Goal: Use online tool/utility: Utilize a website feature to perform a specific function

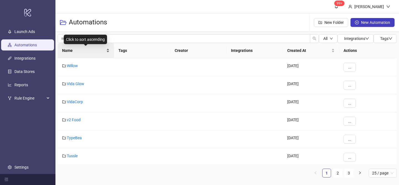
click at [108, 48] on div "Name" at bounding box center [85, 50] width 47 height 6
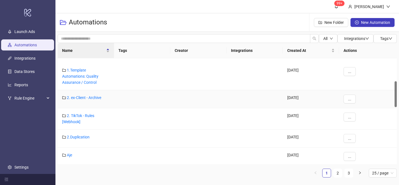
scroll to position [113, 0]
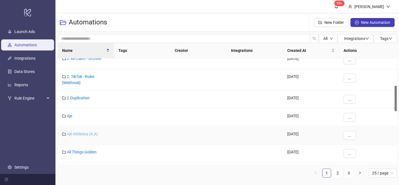
click at [85, 134] on link "Aje Athletica (A.A)" at bounding box center [82, 134] width 31 height 4
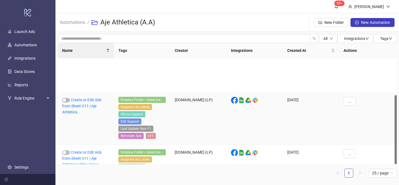
scroll to position [56, 0]
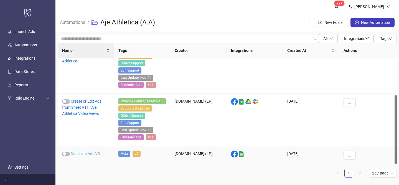
click at [87, 154] on link "Duplicate Ads V5" at bounding box center [85, 153] width 29 height 4
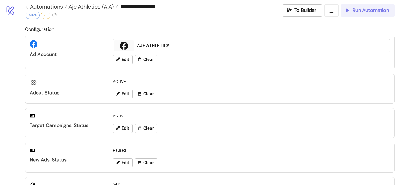
click at [349, 11] on icon "button" at bounding box center [347, 10] width 6 height 6
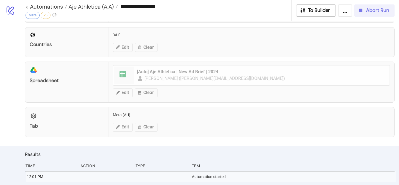
scroll to position [190, 0]
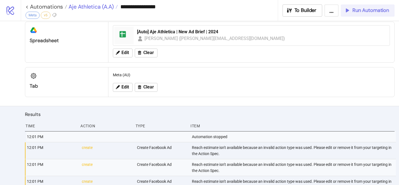
click at [95, 4] on span "Aje Athletica (A.A)" at bounding box center [90, 6] width 47 height 7
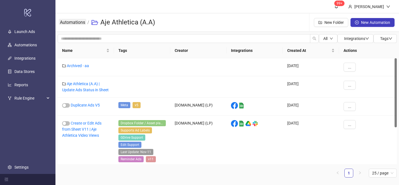
click at [81, 22] on link "Automations" at bounding box center [72, 22] width 27 height 6
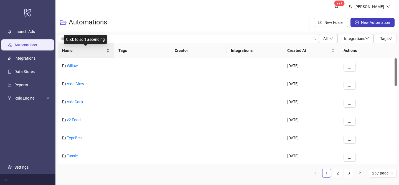
click at [108, 48] on div "Name" at bounding box center [85, 50] width 47 height 6
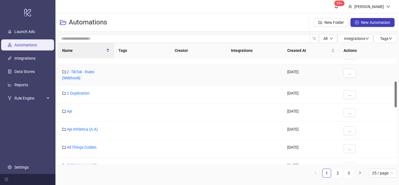
scroll to position [137, 0]
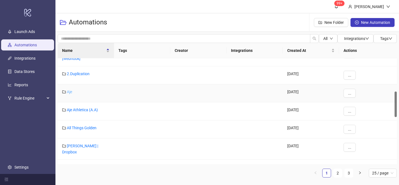
click at [69, 92] on link "Aje" at bounding box center [69, 91] width 5 height 4
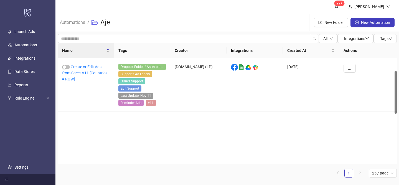
scroll to position [31, 0]
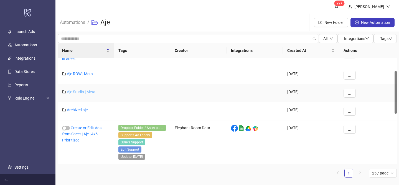
click at [82, 93] on link "Aje Studio | Meta" at bounding box center [81, 91] width 29 height 4
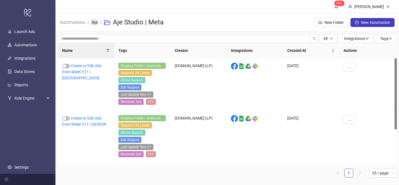
click at [95, 23] on link "Aje" at bounding box center [94, 22] width 8 height 6
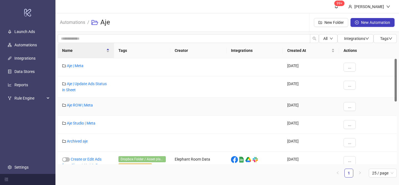
scroll to position [155, 0]
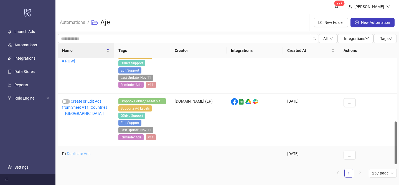
click at [82, 155] on link "Duplicate Ads" at bounding box center [79, 153] width 24 height 4
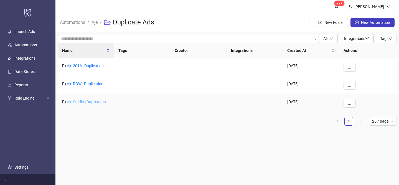
click at [92, 100] on link "Aje Studio | Duplication" at bounding box center [86, 101] width 39 height 4
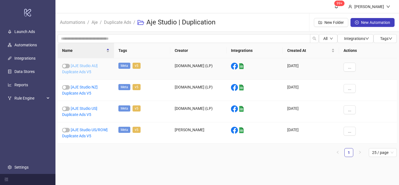
click at [88, 66] on link "[AJE Studio AU] Duplicate Ads V5" at bounding box center [79, 68] width 35 height 11
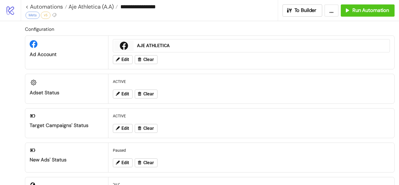
type input "**********"
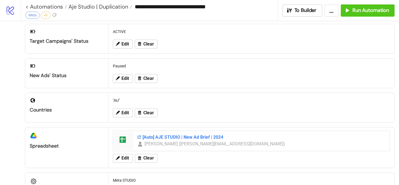
scroll to position [58, 0]
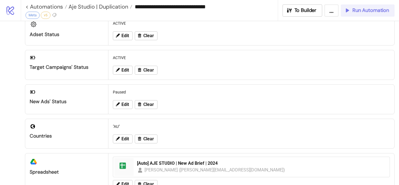
click at [356, 14] on button "Run Automation" at bounding box center [368, 10] width 54 height 12
